Goal: Task Accomplishment & Management: Use online tool/utility

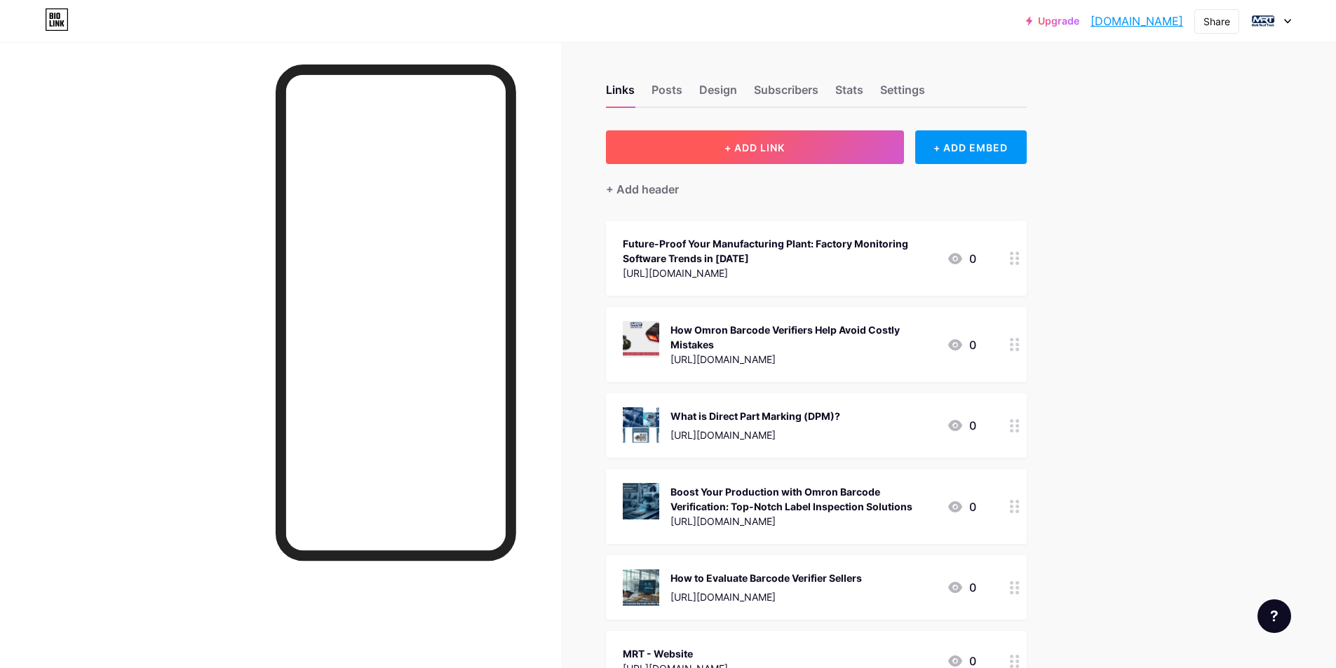
click at [815, 149] on button "+ ADD LINK" at bounding box center [755, 147] width 298 height 34
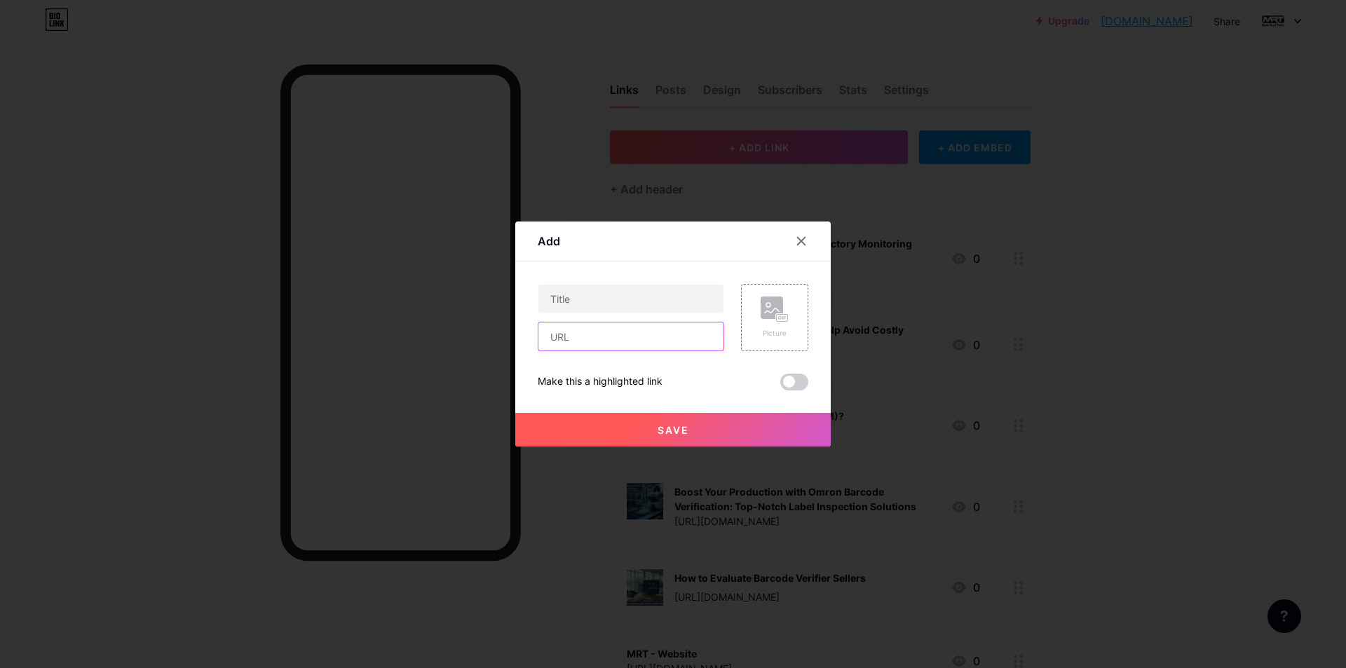
click at [609, 342] on input "text" at bounding box center [630, 336] width 185 height 28
paste input "[URL][DOMAIN_NAME]"
type input "[URL][DOMAIN_NAME]"
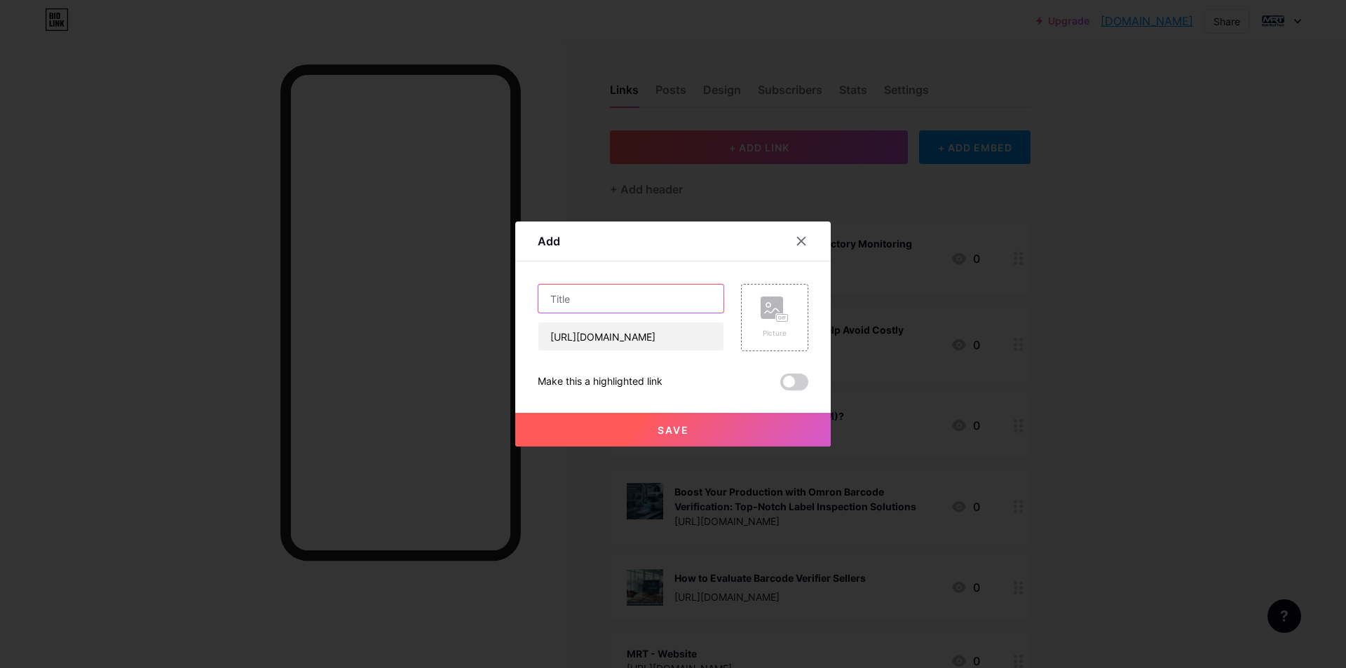
click at [658, 306] on input "text" at bounding box center [630, 299] width 185 height 28
paste input "Why Direct Part Mark Code Reading Is the Best Option"
type input "Why Direct Part Mark Code Reading Is the Best Option"
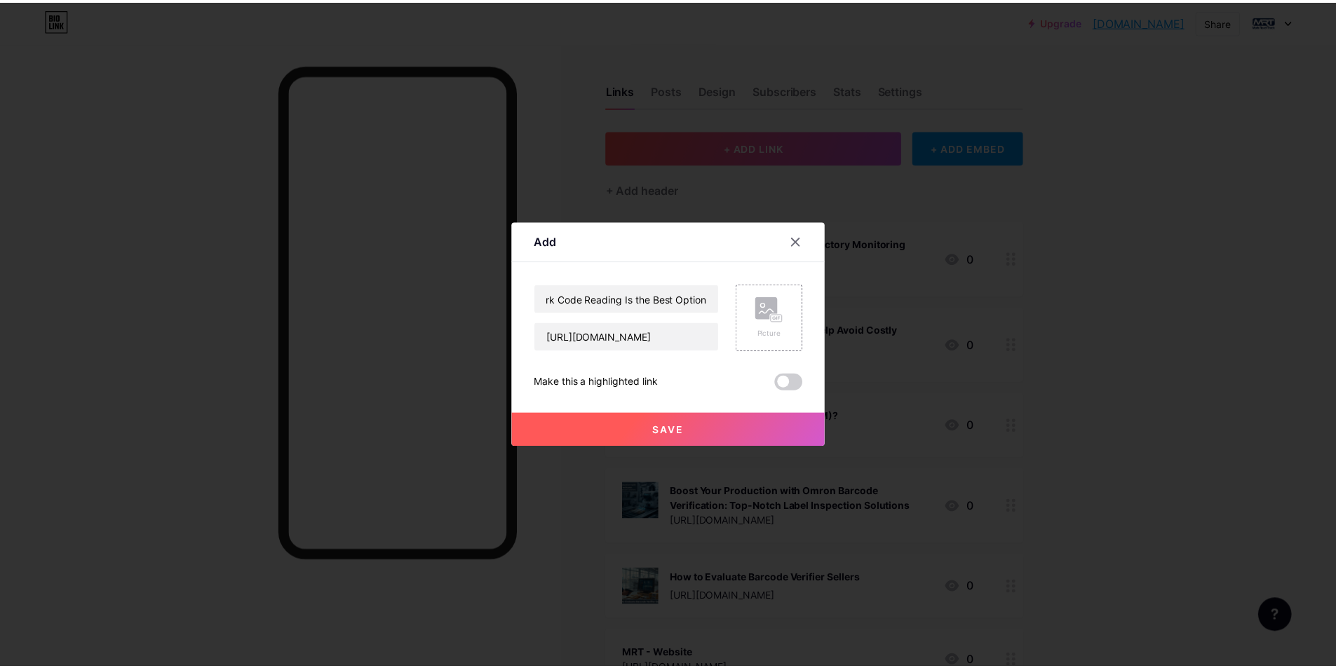
scroll to position [0, 0]
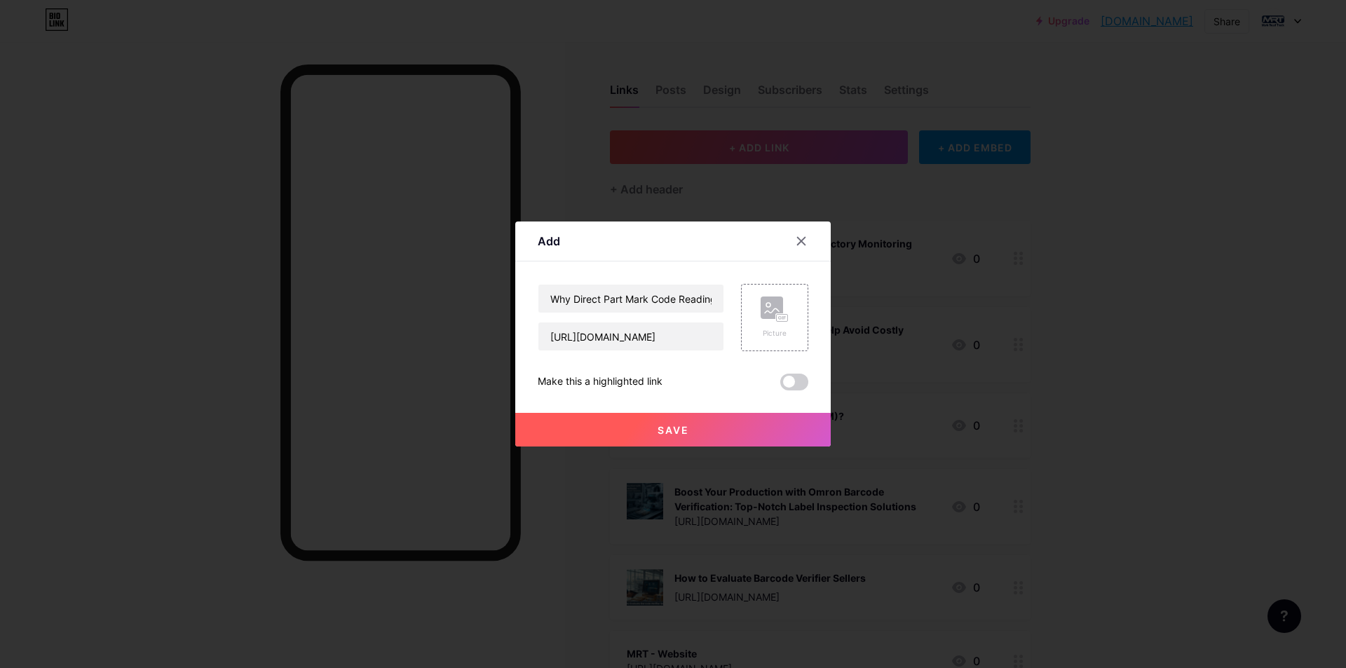
click at [797, 383] on span at bounding box center [794, 382] width 28 height 17
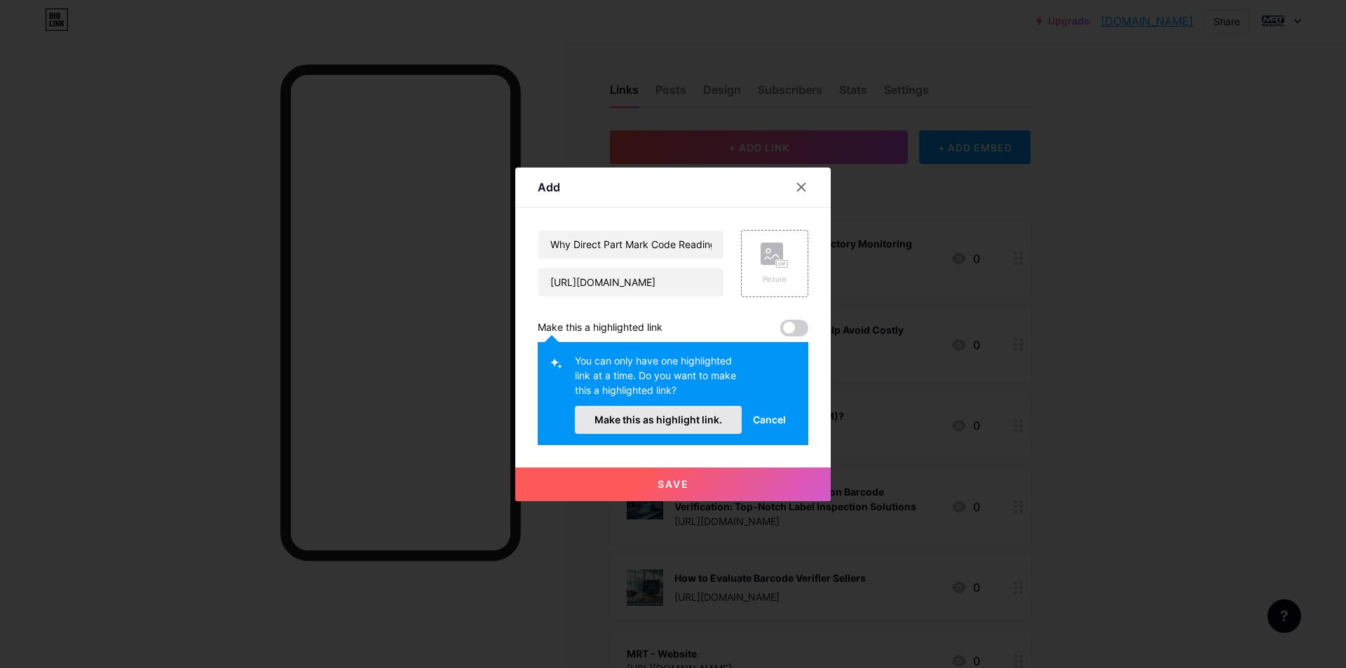
click at [690, 419] on span "Make this as highlight link." at bounding box center [659, 420] width 128 height 12
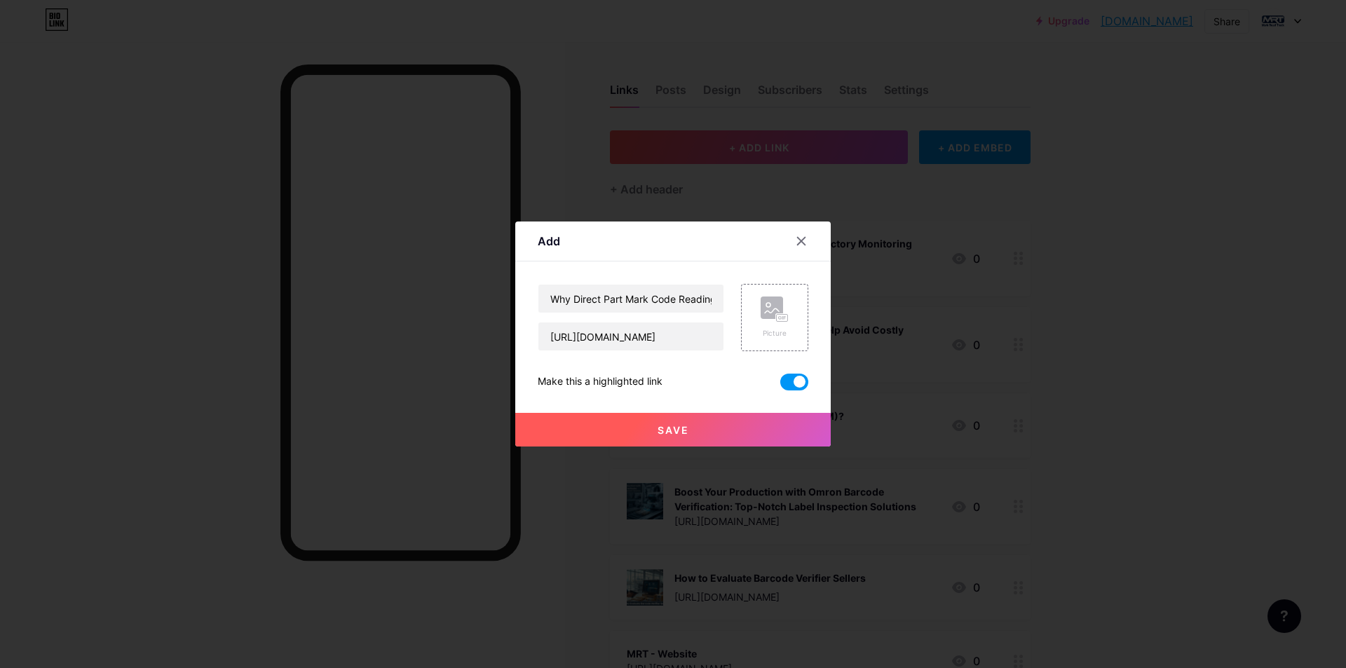
click at [681, 422] on button "Save" at bounding box center [672, 430] width 315 height 34
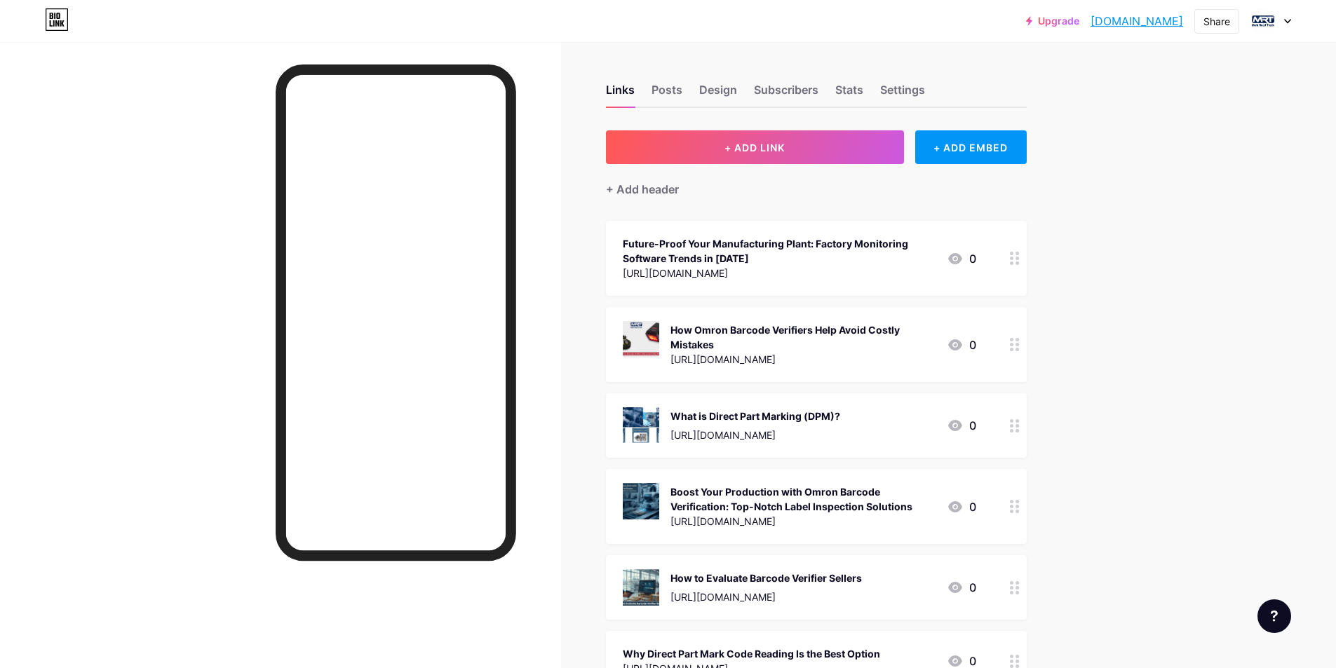
click at [1115, 27] on link "[DOMAIN_NAME]" at bounding box center [1136, 21] width 93 height 17
